Goal: Entertainment & Leisure: Consume media (video, audio)

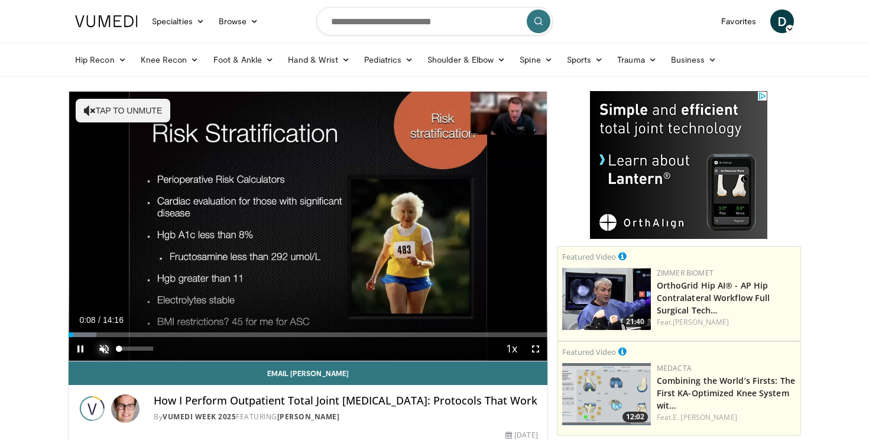
click at [106, 349] on span "Video Player" at bounding box center [104, 349] width 24 height 24
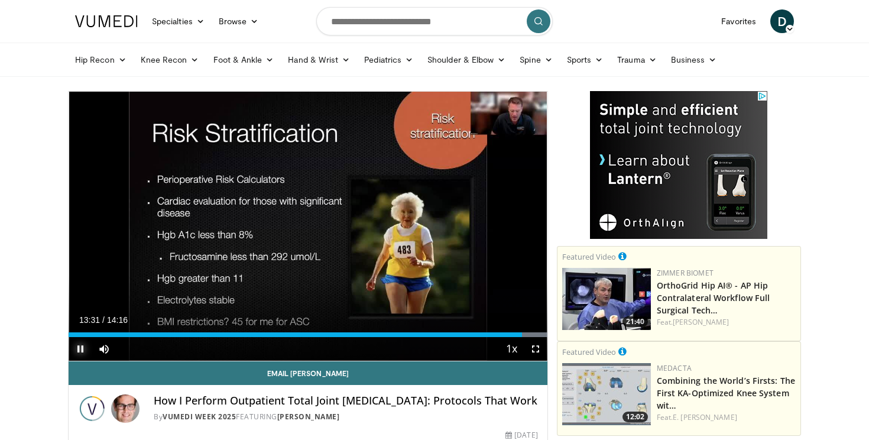
click at [83, 350] on span "Video Player" at bounding box center [81, 349] width 24 height 24
